Goal: Use online tool/utility: Utilize a website feature to perform a specific function

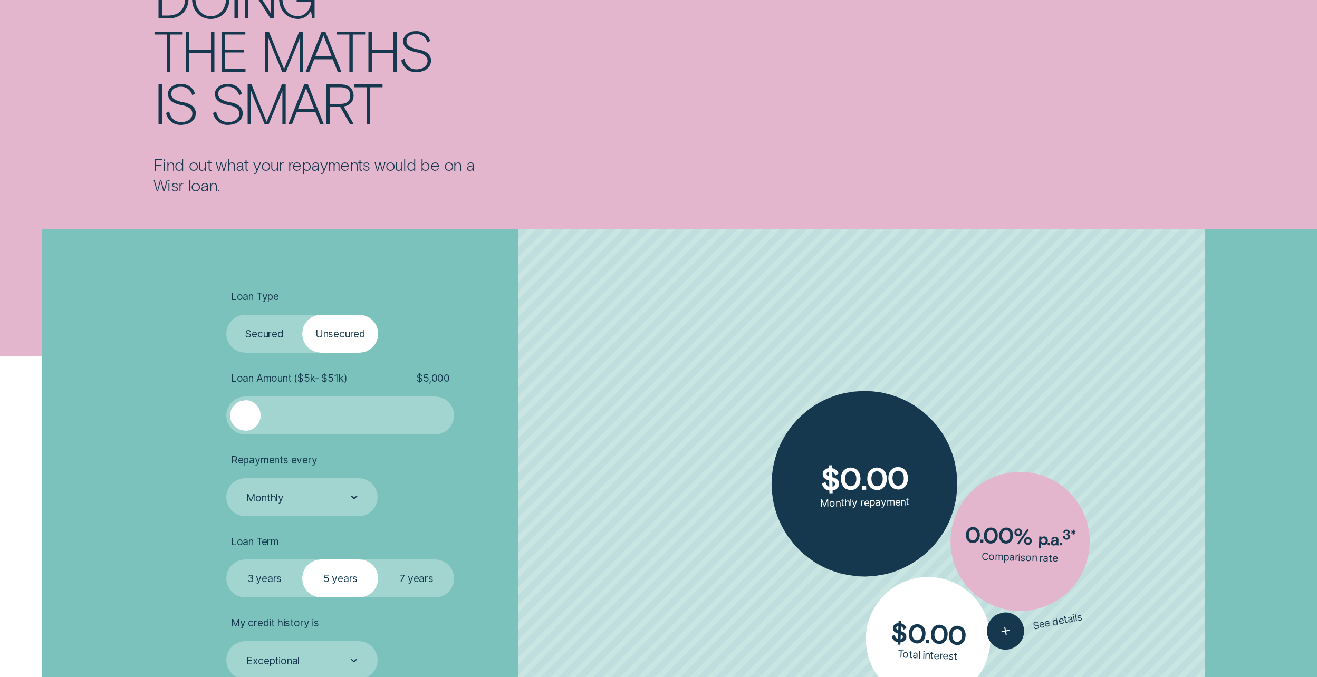
scroll to position [211, 0]
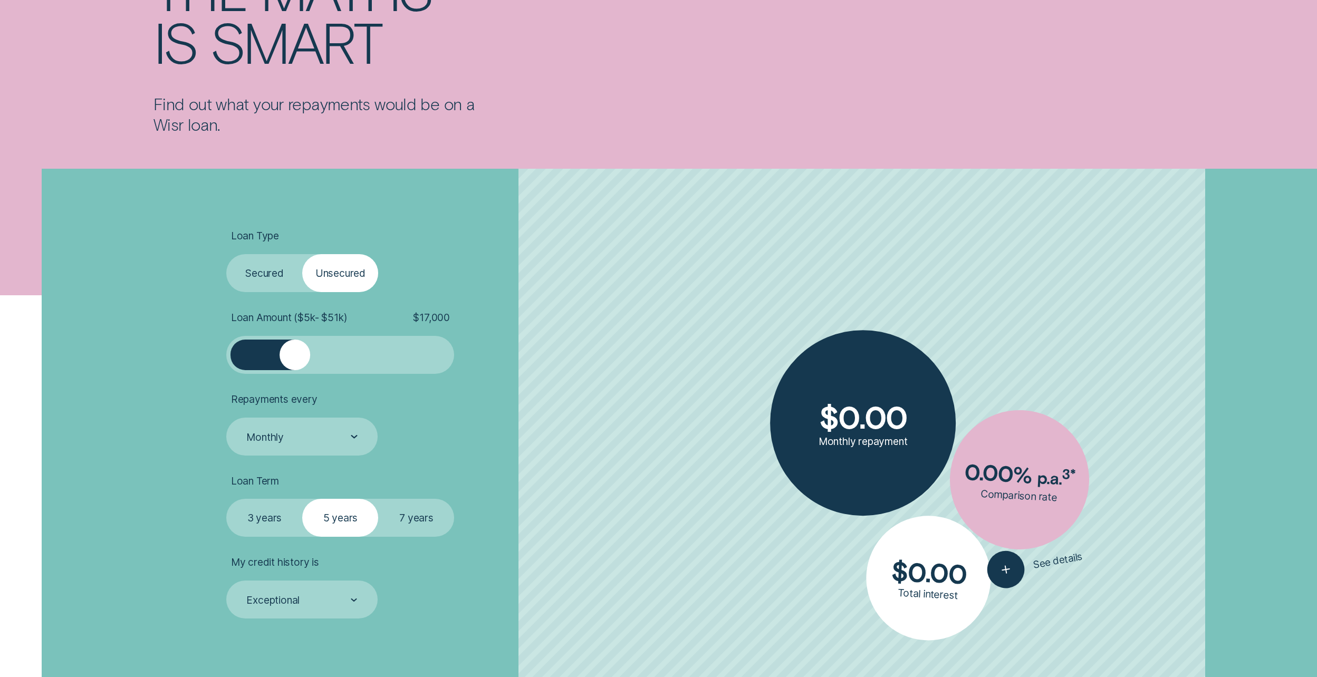
drag, startPoint x: 253, startPoint y: 360, endPoint x: 296, endPoint y: 360, distance: 43.8
click at [296, 360] on div at bounding box center [295, 355] width 31 height 31
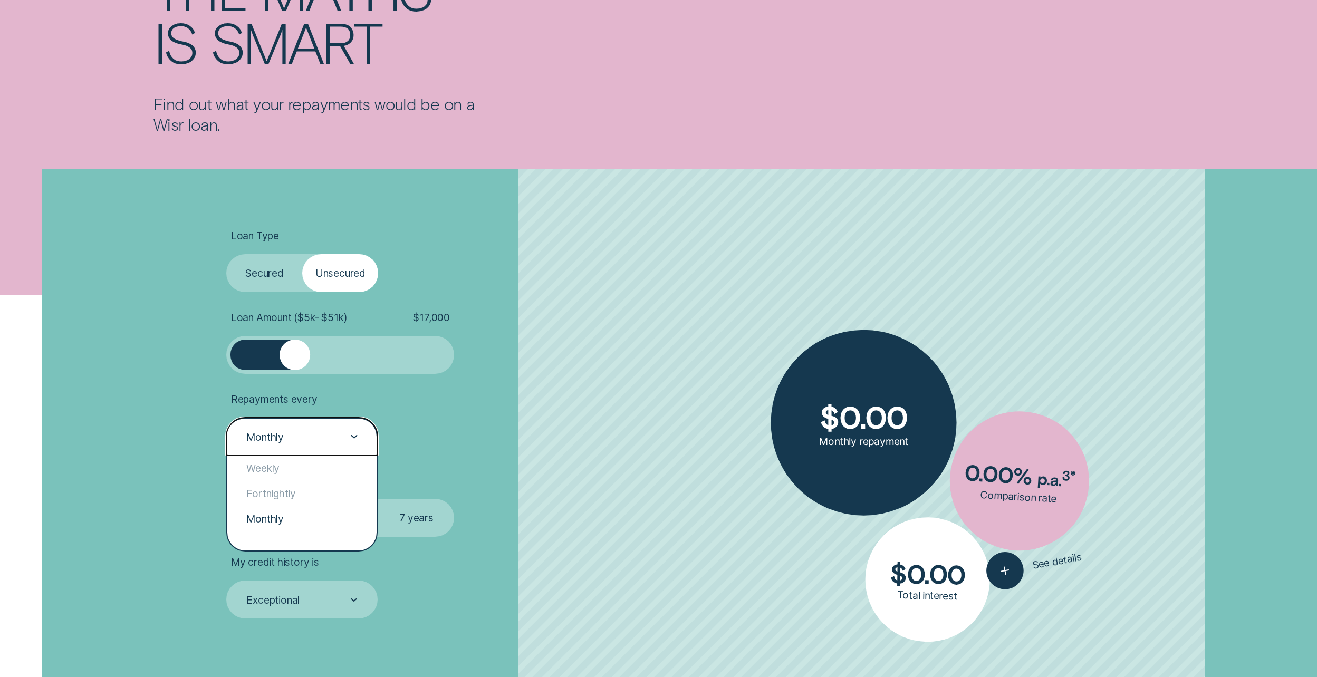
click at [334, 439] on div "Monthly" at bounding box center [301, 437] width 112 height 14
click at [303, 470] on div "Weekly" at bounding box center [301, 468] width 149 height 25
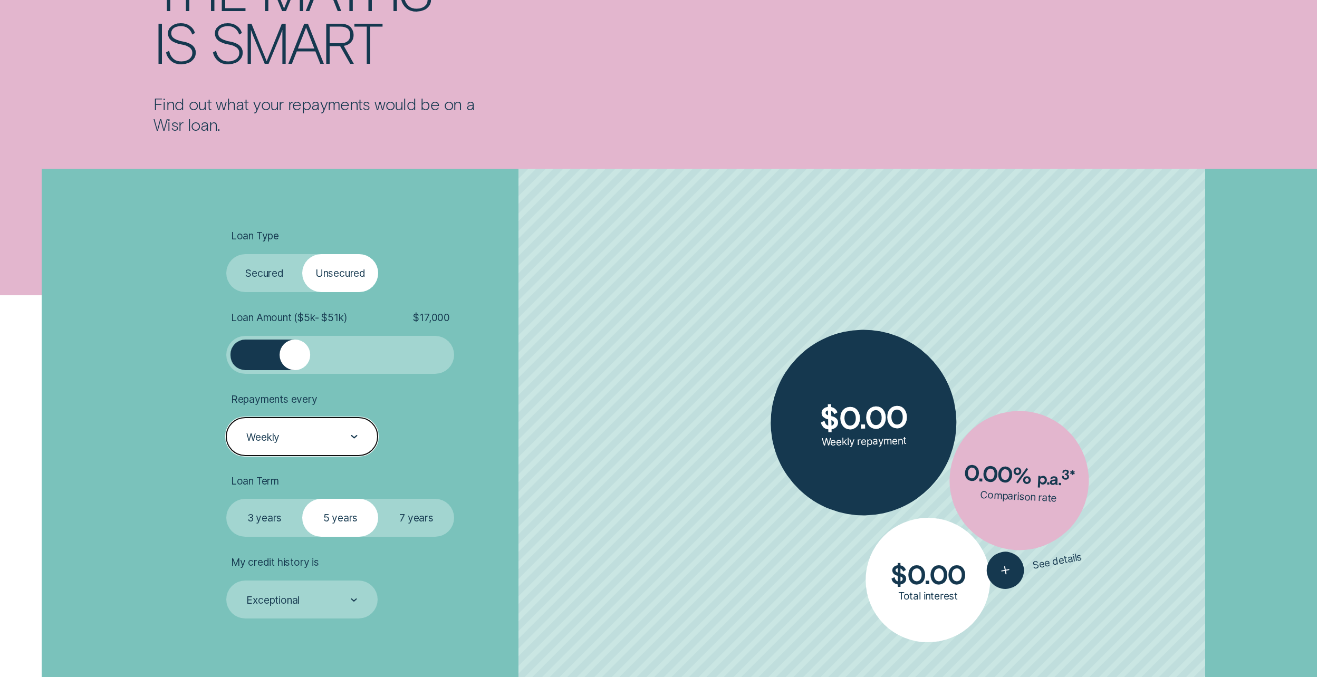
click at [352, 447] on div at bounding box center [354, 437] width 7 height 37
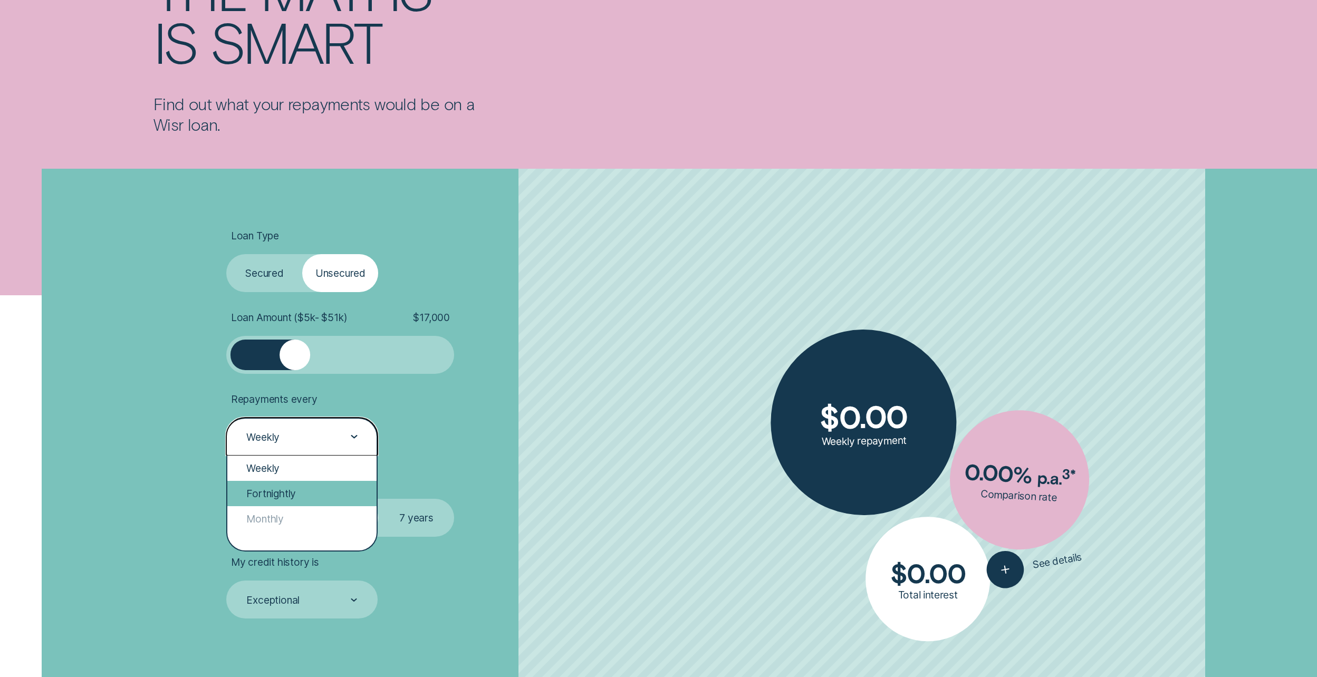
click at [316, 493] on div "Fortnightly" at bounding box center [301, 493] width 149 height 25
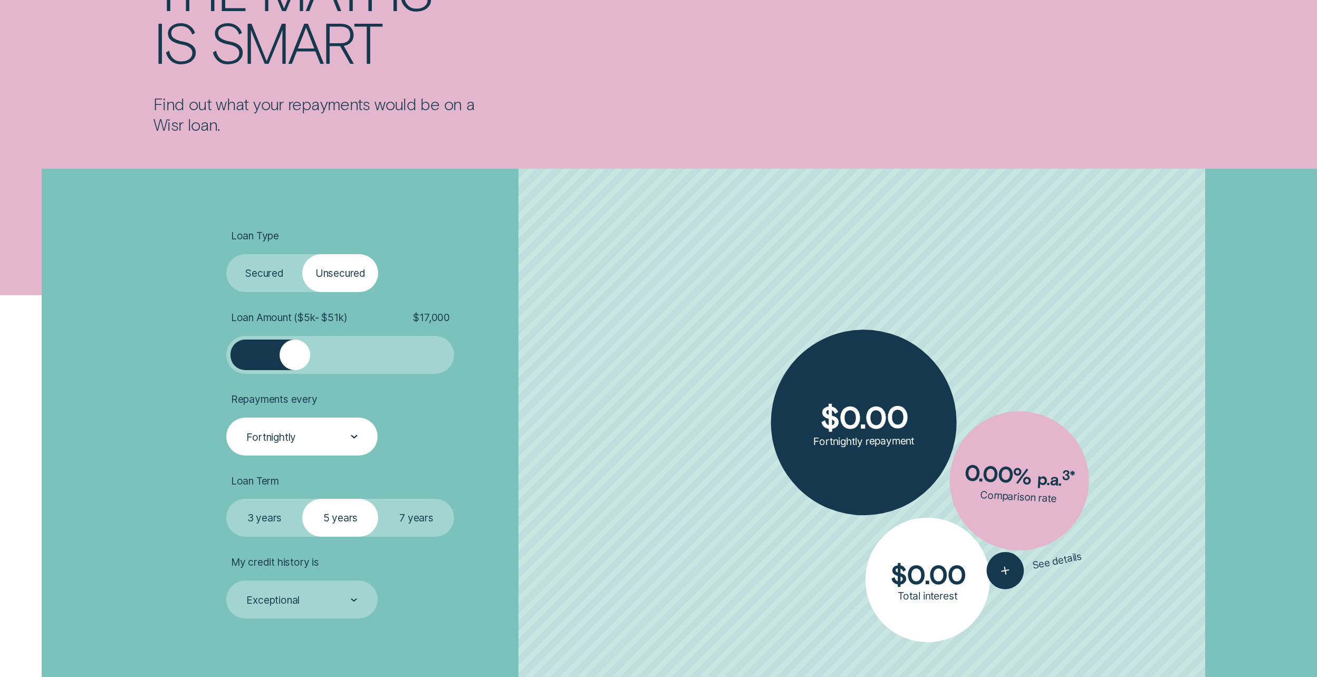
click at [563, 434] on li "Repayments every Fortnightly" at bounding box center [402, 424] width 353 height 63
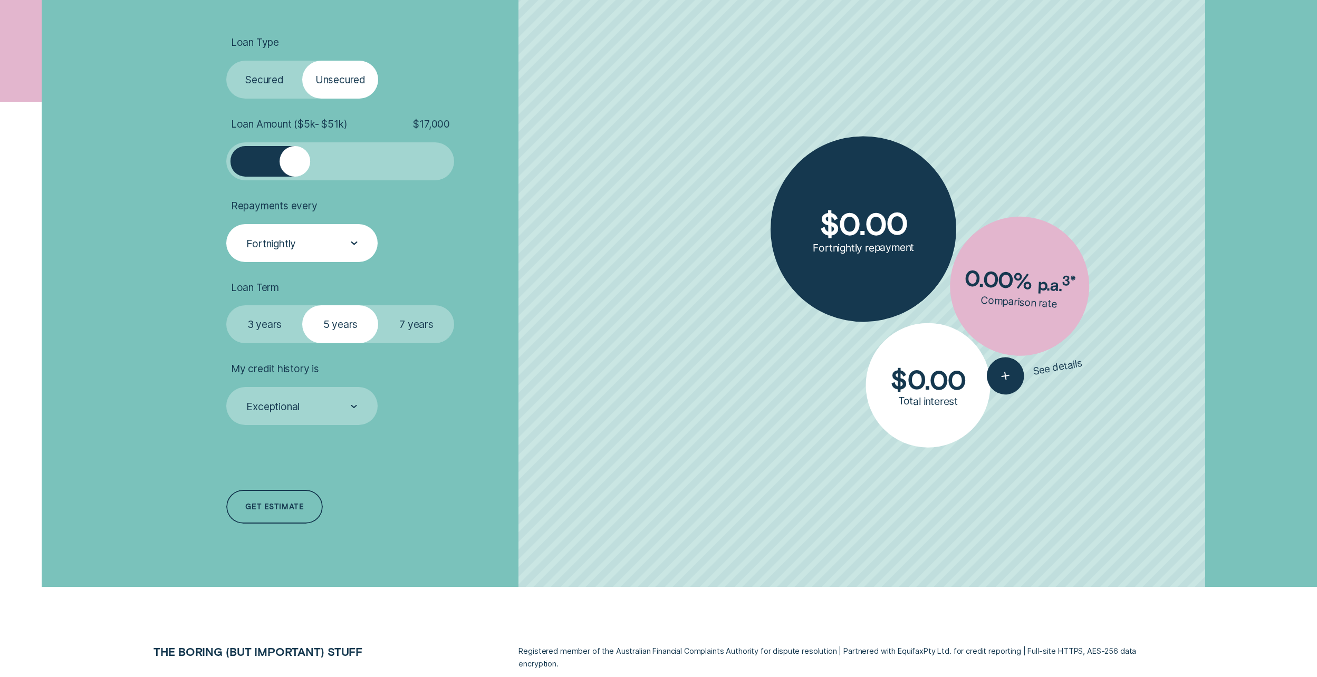
scroll to position [422, 0]
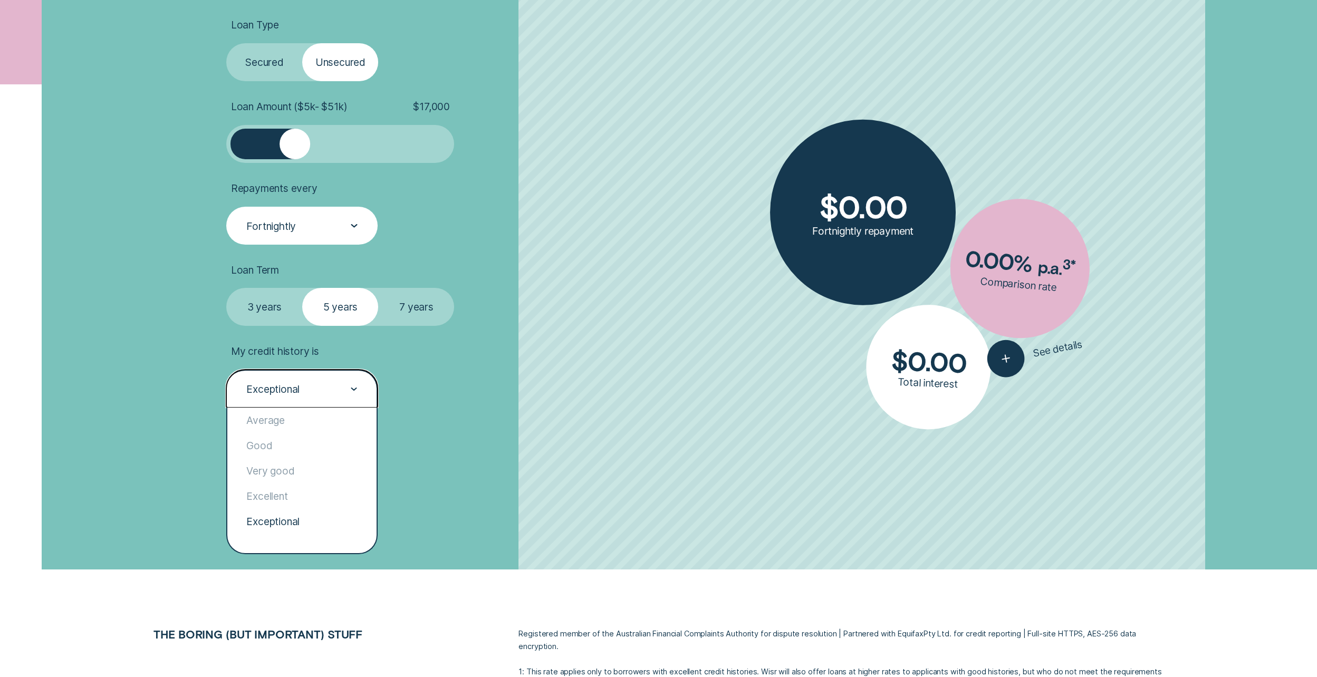
click at [362, 396] on div "Exceptional" at bounding box center [301, 389] width 151 height 38
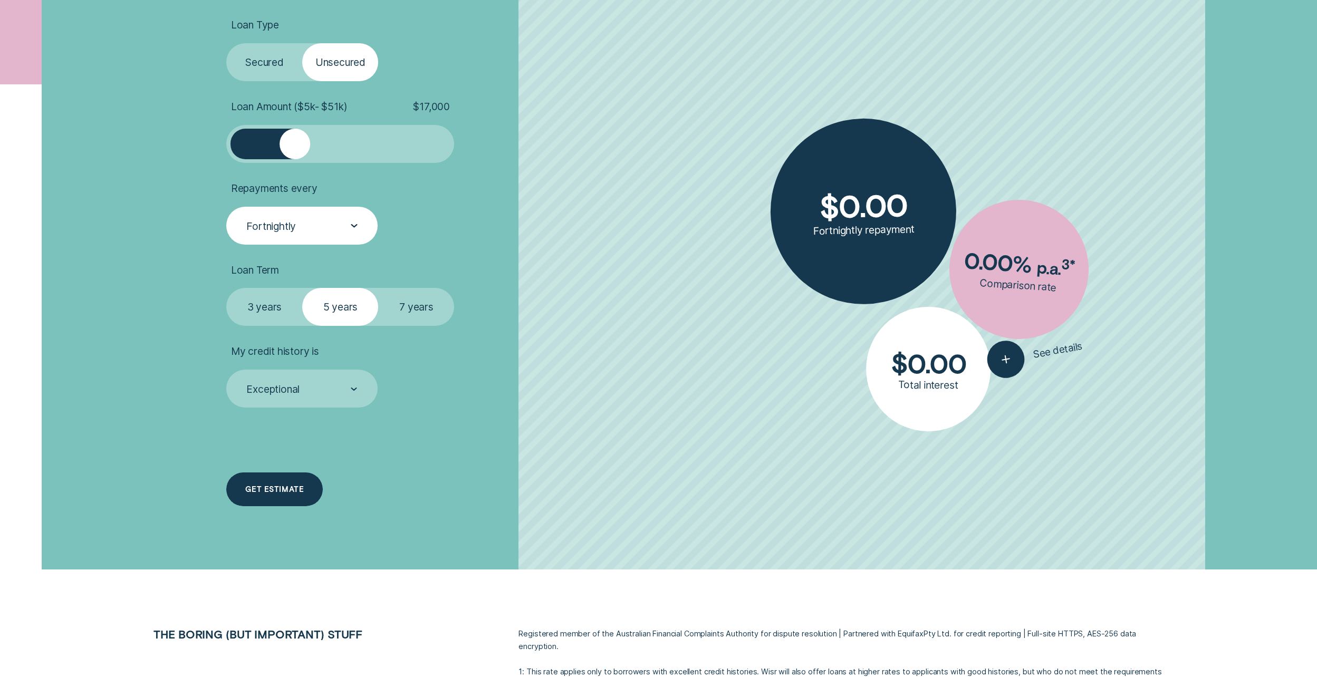
click at [280, 487] on div "Get estimate" at bounding box center [274, 489] width 59 height 7
